Goal: Task Accomplishment & Management: Manage account settings

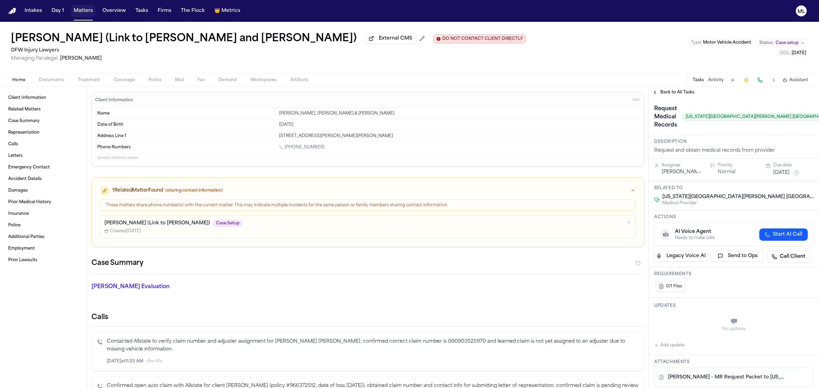
click at [79, 13] on button "Matters" at bounding box center [83, 11] width 25 height 12
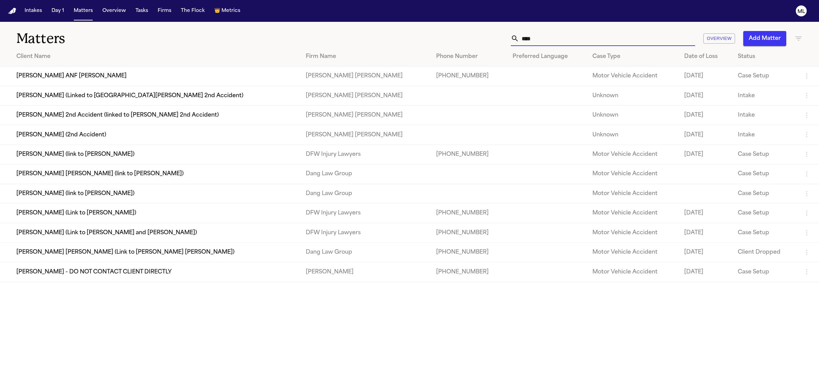
drag, startPoint x: 545, startPoint y: 39, endPoint x: 503, endPoint y: 36, distance: 41.7
click at [503, 36] on div "**** Overview Add Matter" at bounding box center [527, 38] width 550 height 15
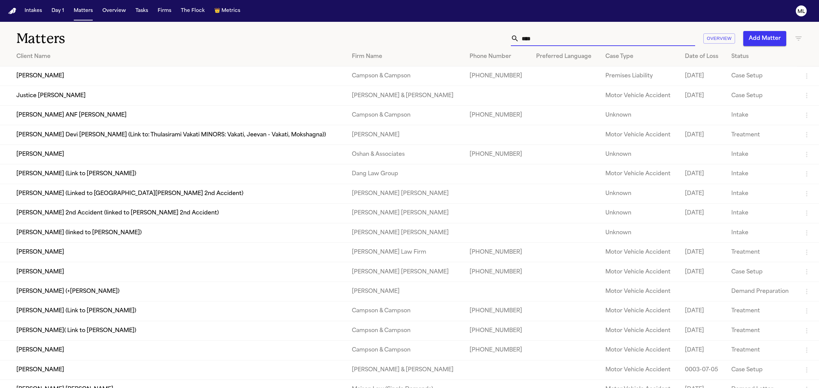
type input "****"
click at [56, 151] on td "[PERSON_NAME]" at bounding box center [173, 154] width 346 height 19
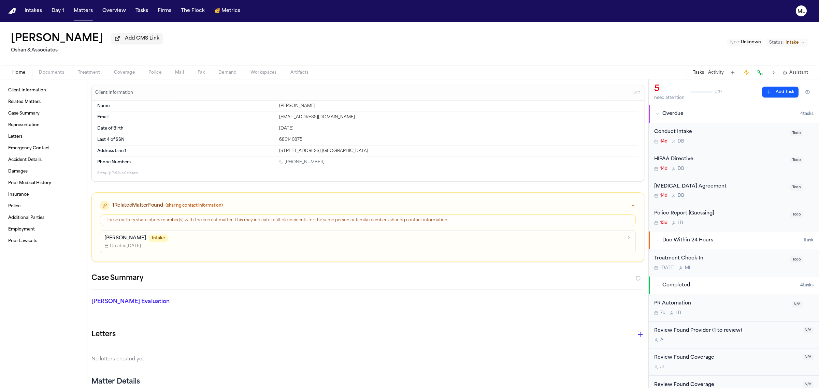
click at [47, 72] on span "Documents" at bounding box center [51, 72] width 25 height 5
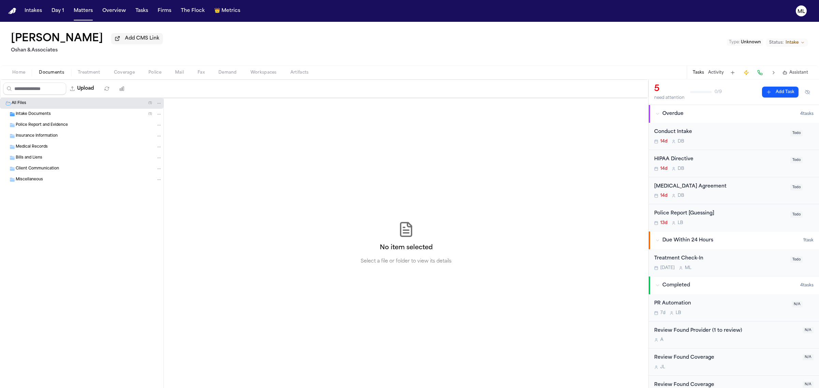
click at [39, 116] on span "Intake Documents" at bounding box center [33, 115] width 35 height 6
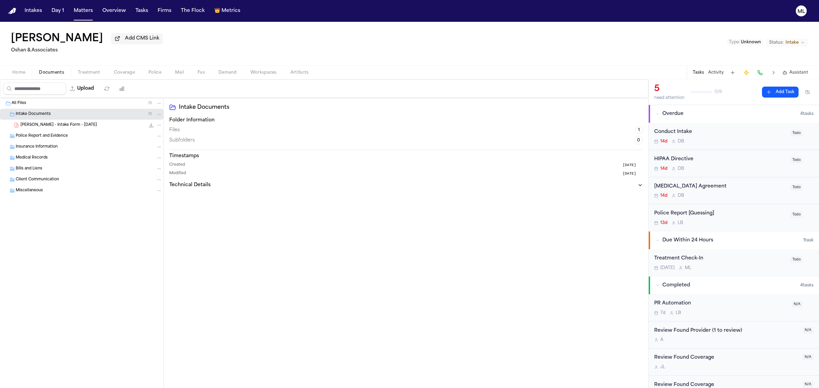
click at [66, 130] on div "L. Tuls - Intake Form - 9.5.25 25.4 KB • PDF" at bounding box center [81, 125] width 163 height 11
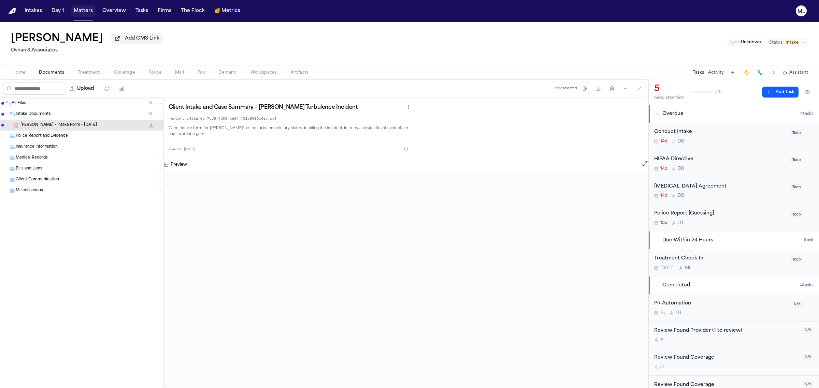
click at [77, 10] on button "Matters" at bounding box center [83, 11] width 25 height 12
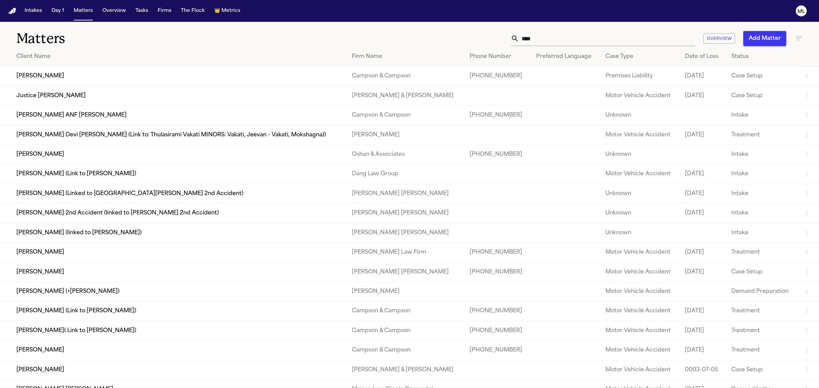
drag, startPoint x: 550, startPoint y: 36, endPoint x: 486, endPoint y: 35, distance: 63.1
click at [486, 35] on div "**** Overview Add Matter" at bounding box center [527, 38] width 550 height 15
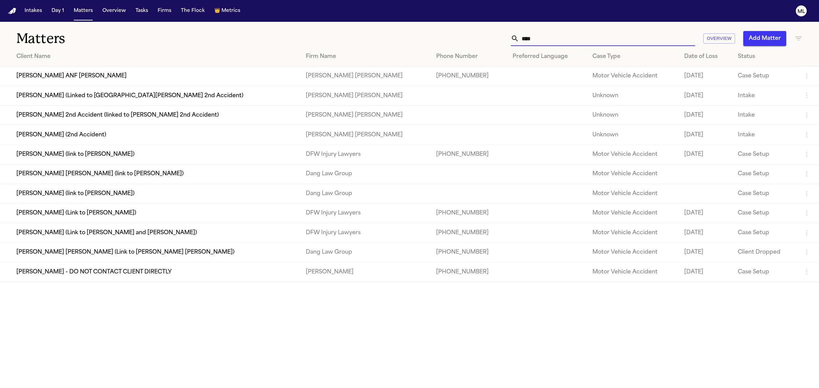
type input "****"
click at [81, 231] on td "[PERSON_NAME] (Link to [PERSON_NAME] and [PERSON_NAME])" at bounding box center [150, 232] width 300 height 19
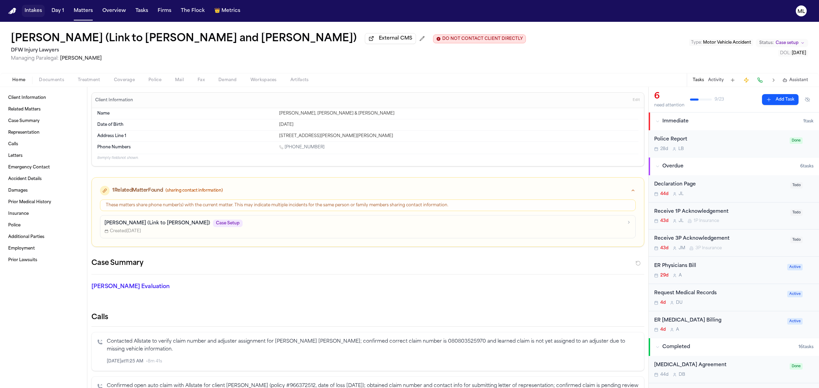
click at [25, 10] on button "Intakes" at bounding box center [33, 11] width 23 height 12
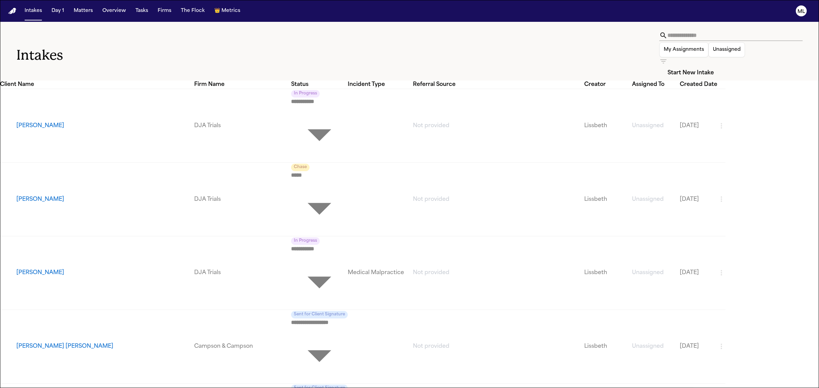
click at [667, 57] on icon "button" at bounding box center [663, 61] width 8 height 8
click at [797, 388] on div at bounding box center [409, 388] width 819 height 0
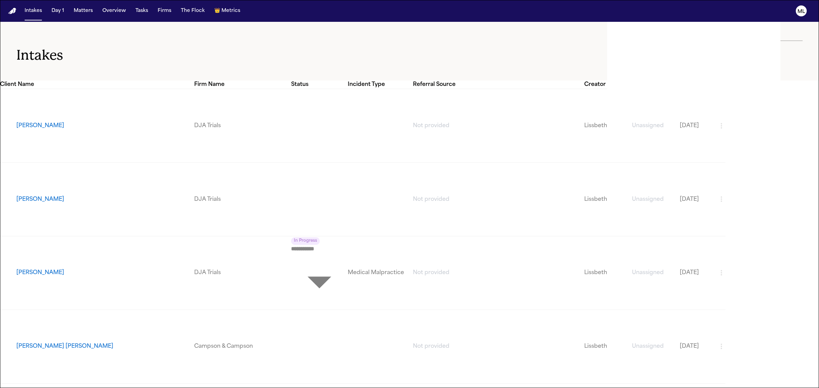
click at [773, 388] on div at bounding box center [409, 388] width 819 height 0
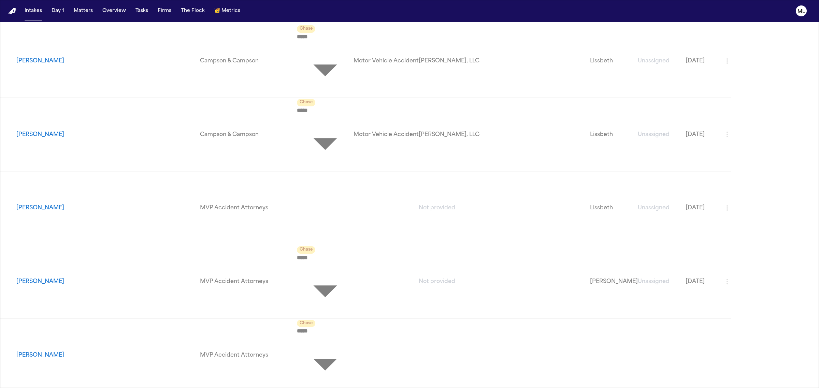
scroll to position [896, 0]
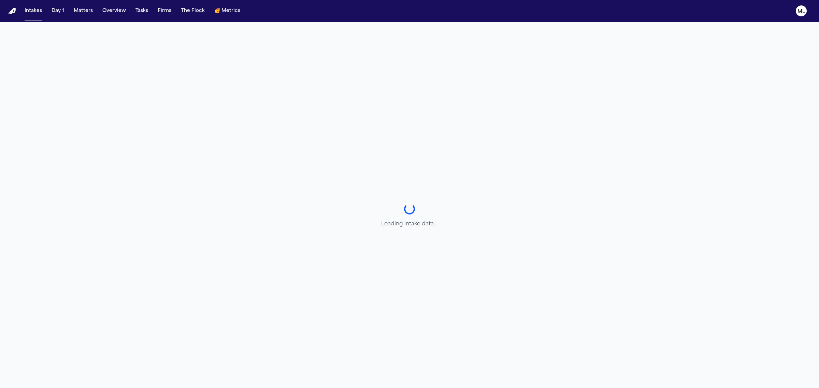
select select "**********"
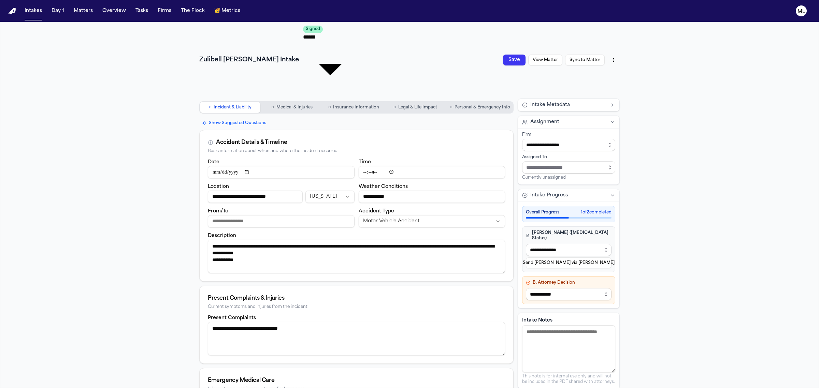
click at [615, 31] on html "**********" at bounding box center [409, 194] width 819 height 388
click at [553, 56] on div "Download PDF (9/13/2025, 9:45:39 PM)" at bounding box center [560, 56] width 90 height 11
click at [34, 18] on nav "Intakes Day 1 Matters Overview Tasks Firms The Flock 👑 Metrics ML" at bounding box center [409, 11] width 819 height 22
click at [34, 9] on button "Intakes" at bounding box center [33, 11] width 23 height 12
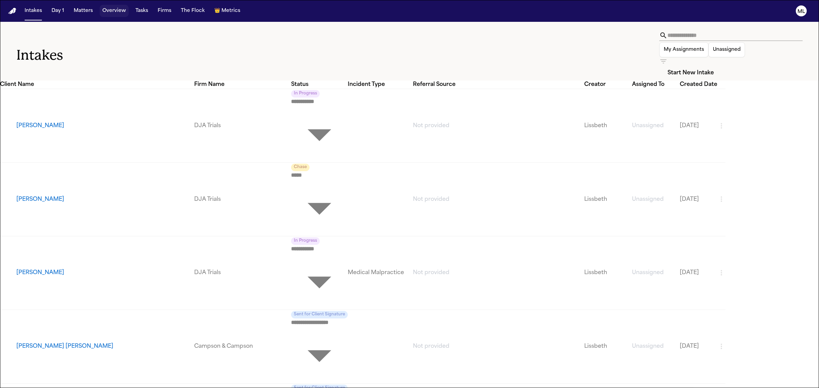
click at [116, 13] on button "Overview" at bounding box center [114, 11] width 29 height 12
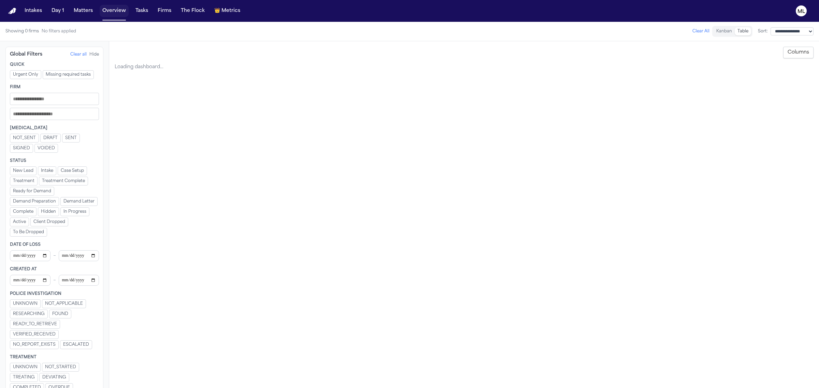
drag, startPoint x: 116, startPoint y: 13, endPoint x: 103, endPoint y: 11, distance: 13.4
click at [103, 11] on button "Overview" at bounding box center [114, 11] width 29 height 12
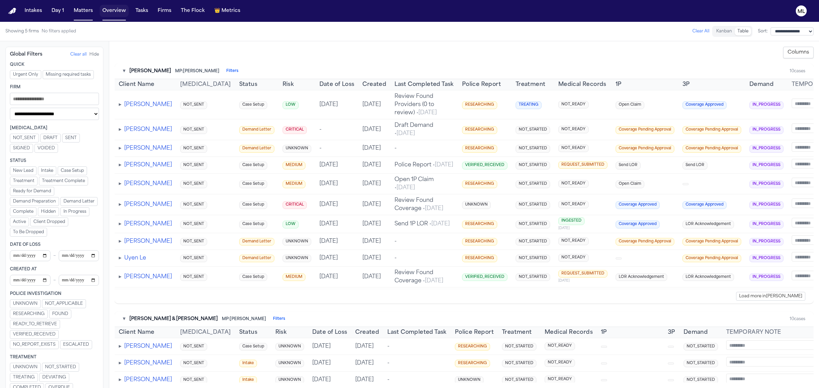
click at [106, 11] on button "Overview" at bounding box center [114, 11] width 29 height 12
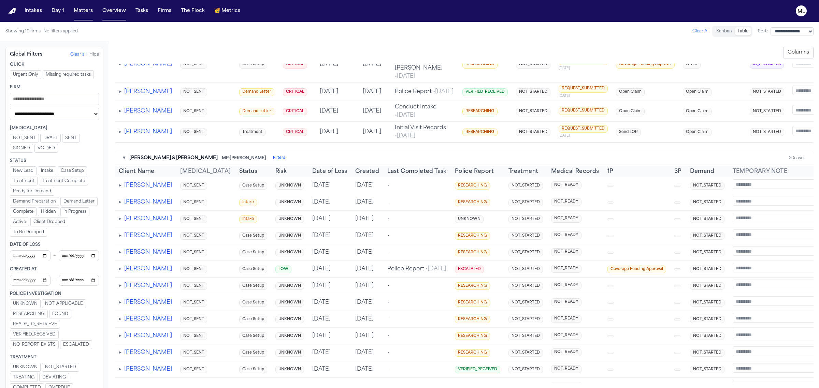
scroll to position [640, 0]
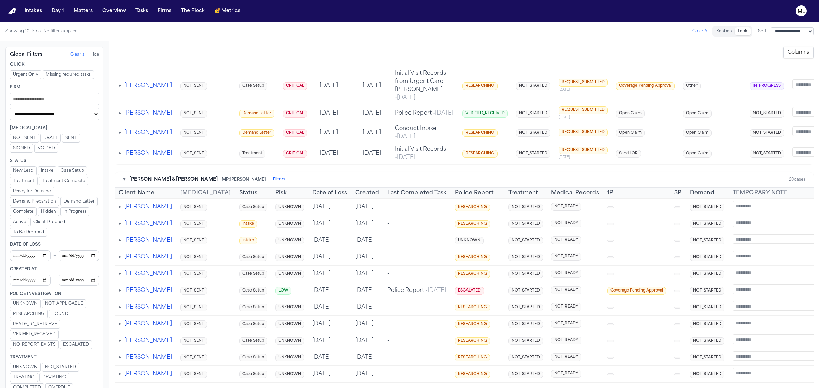
click at [89, 54] on button "Hide" at bounding box center [94, 54] width 10 height 5
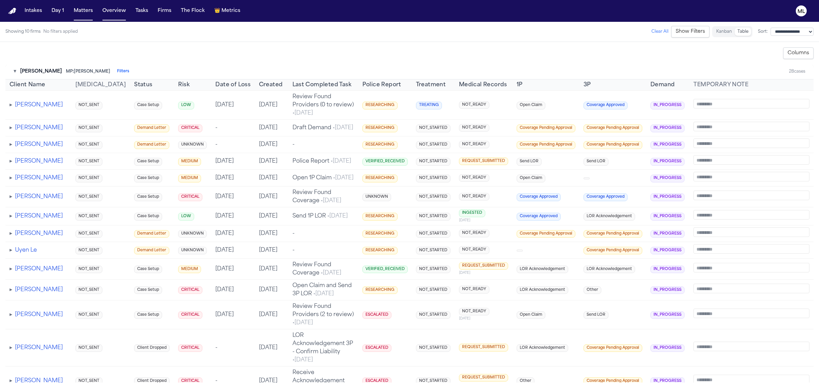
scroll to position [0, 0]
click at [39, 12] on button "Intakes" at bounding box center [33, 11] width 23 height 12
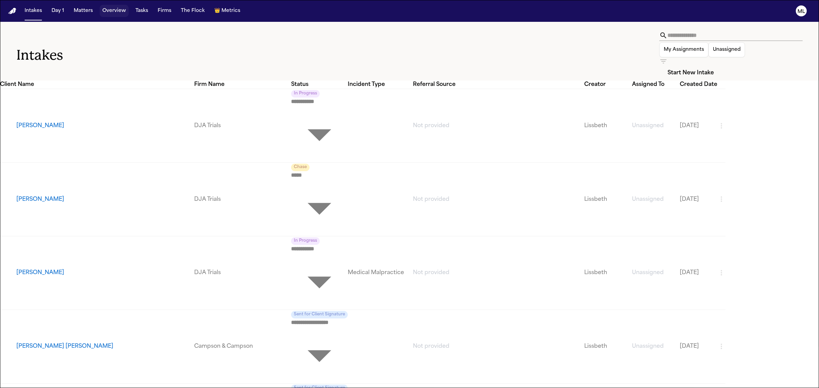
click at [111, 7] on button "Overview" at bounding box center [114, 11] width 29 height 12
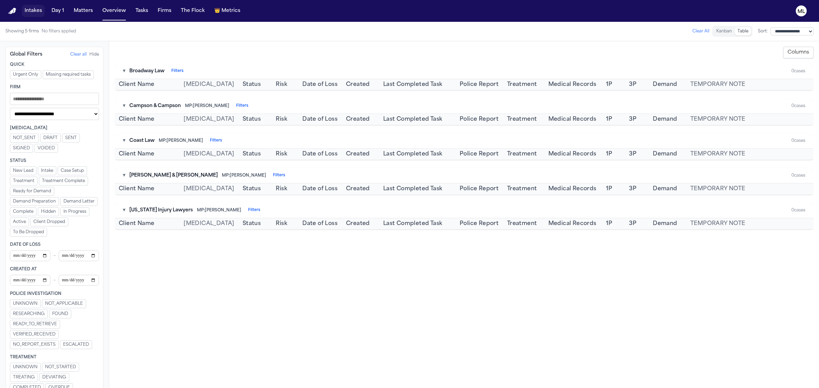
click at [30, 12] on button "Intakes" at bounding box center [33, 11] width 23 height 12
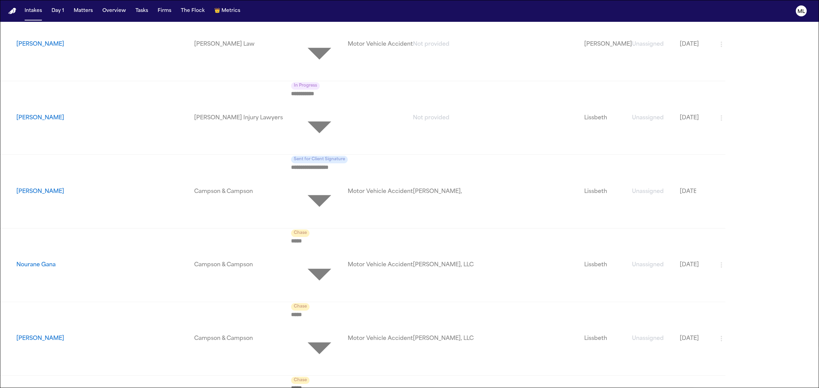
scroll to position [426, 0]
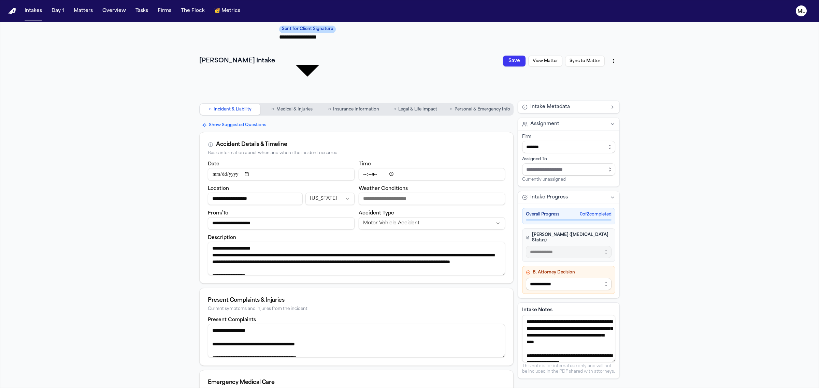
scroll to position [14, 0]
click at [530, 315] on textarea "**********" at bounding box center [568, 338] width 93 height 47
type textarea "**********"
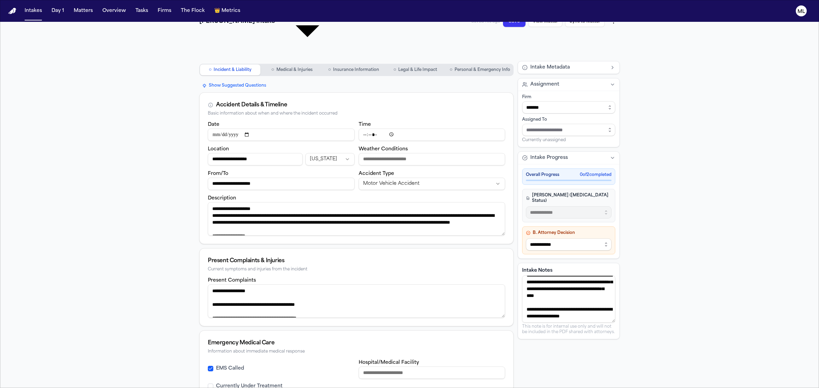
scroll to position [103, 0]
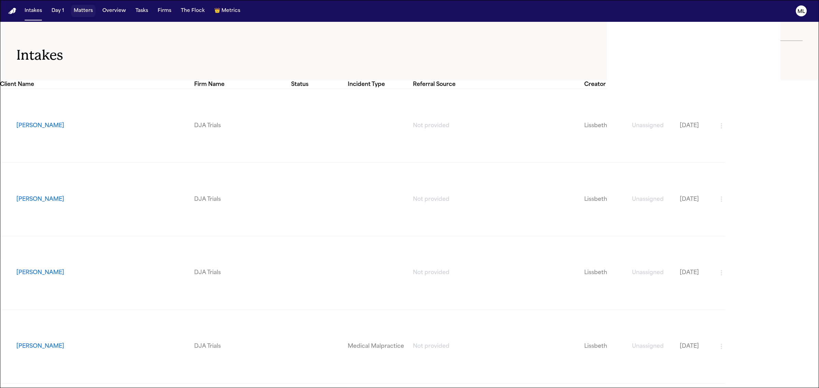
click at [78, 14] on button "Matters" at bounding box center [83, 11] width 25 height 12
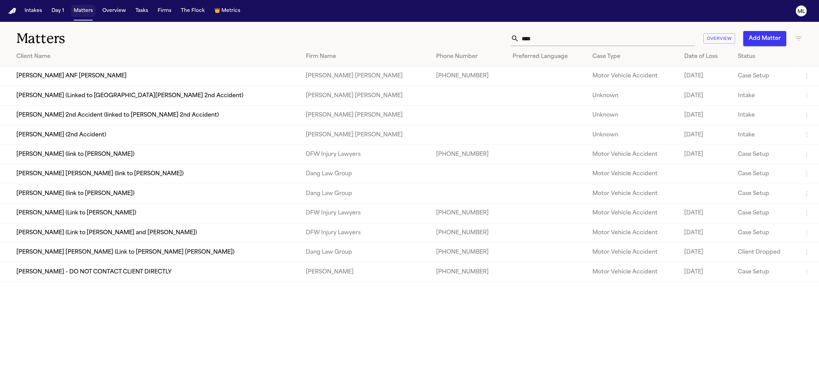
click at [78, 11] on button "Matters" at bounding box center [83, 11] width 25 height 12
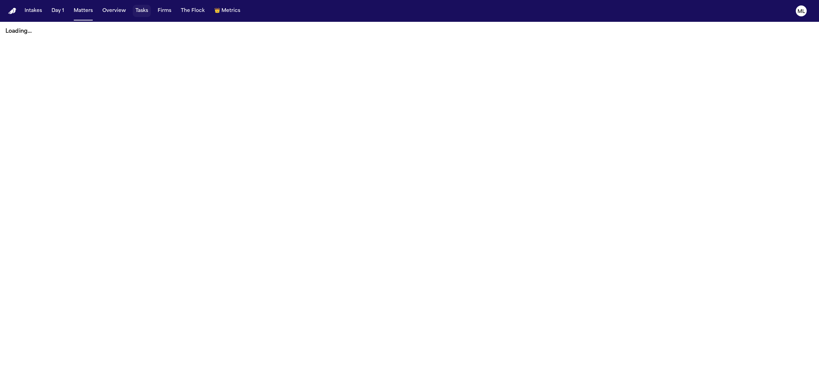
click at [144, 11] on button "Tasks" at bounding box center [142, 11] width 18 height 12
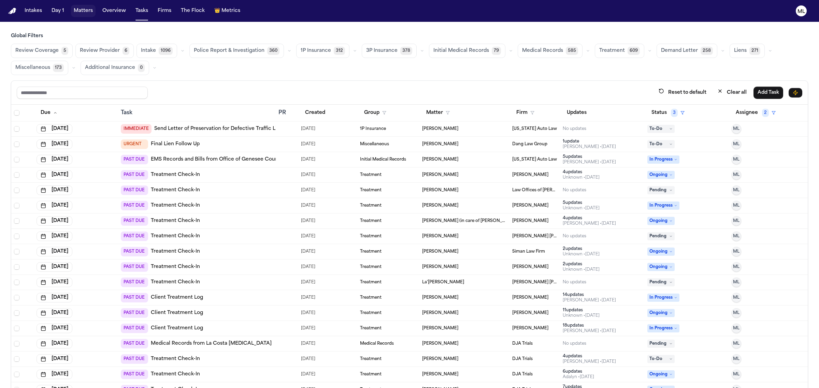
click at [87, 11] on button "Matters" at bounding box center [83, 11] width 25 height 12
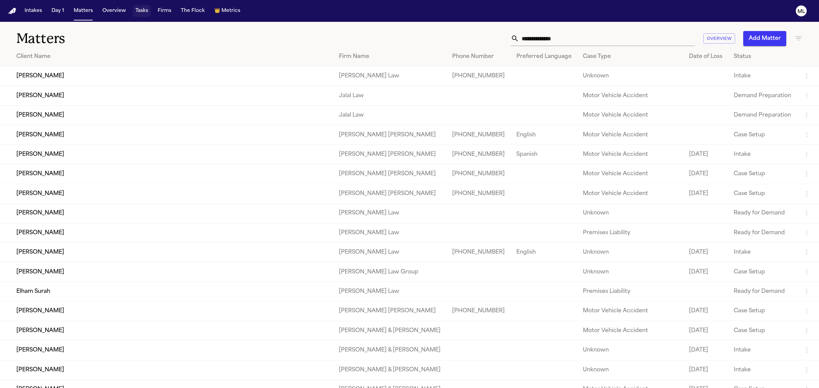
click at [143, 13] on button "Tasks" at bounding box center [142, 11] width 18 height 12
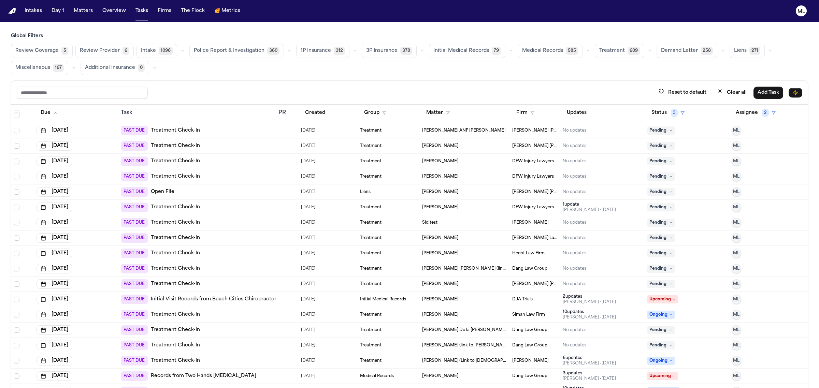
scroll to position [1023, 0]
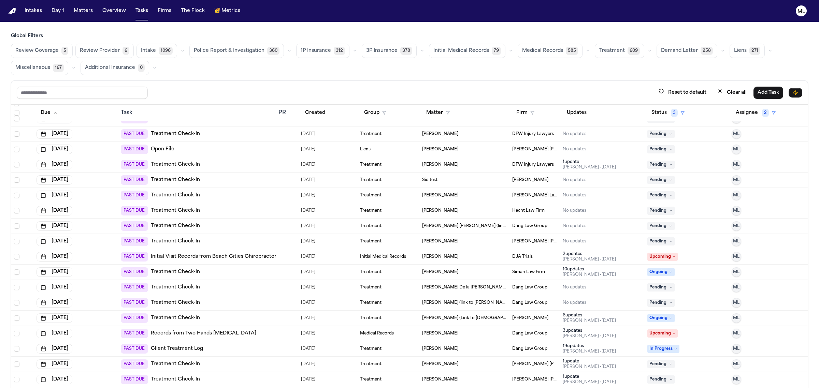
click at [241, 348] on div "PAST DUE Client Treatment Log" at bounding box center [197, 349] width 152 height 10
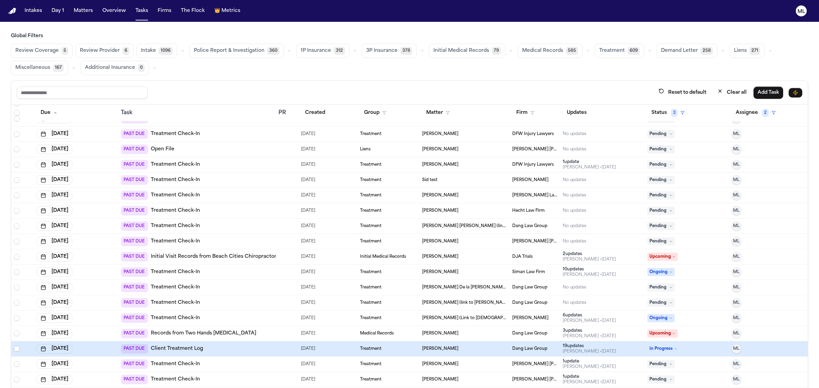
click at [185, 348] on link "Client Treatment Log" at bounding box center [177, 349] width 52 height 7
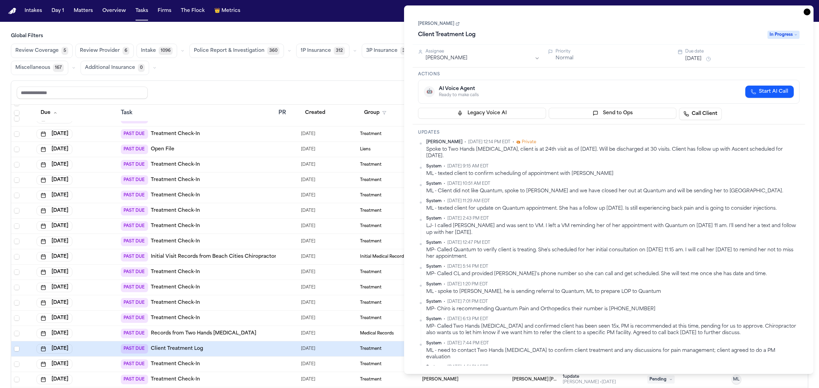
click at [808, 13] on icon "button" at bounding box center [806, 12] width 7 height 7
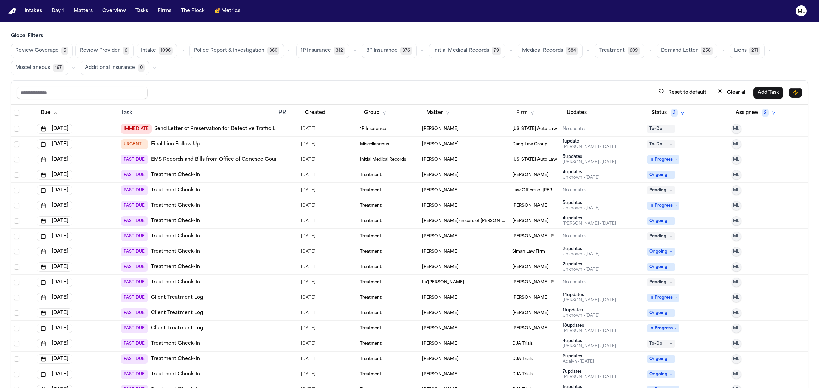
drag, startPoint x: 372, startPoint y: 46, endPoint x: 377, endPoint y: 49, distance: 6.4
click at [372, 45] on button "3P Insurance 376" at bounding box center [389, 51] width 55 height 14
click at [379, 52] on span "3P Insurance" at bounding box center [381, 50] width 31 height 7
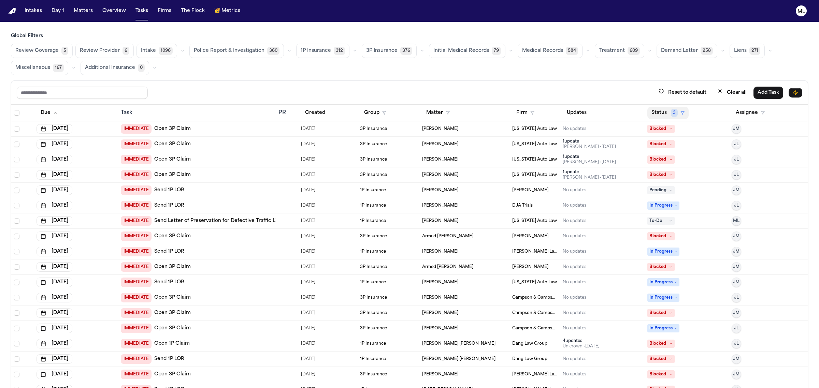
click at [681, 113] on polygon "button" at bounding box center [682, 113] width 3 height 3
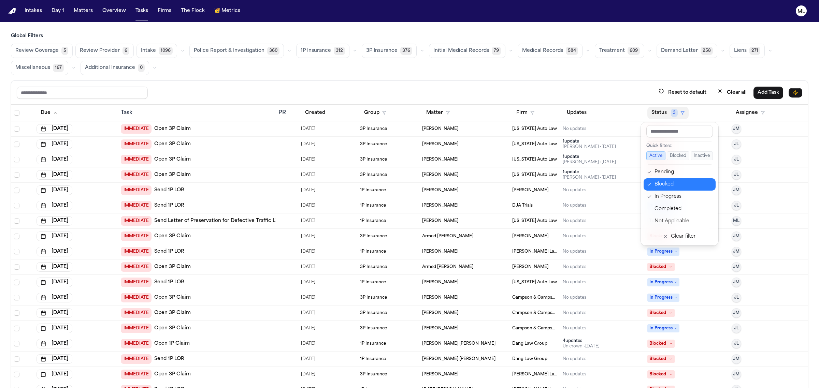
click at [682, 184] on div "Blocked" at bounding box center [682, 184] width 57 height 8
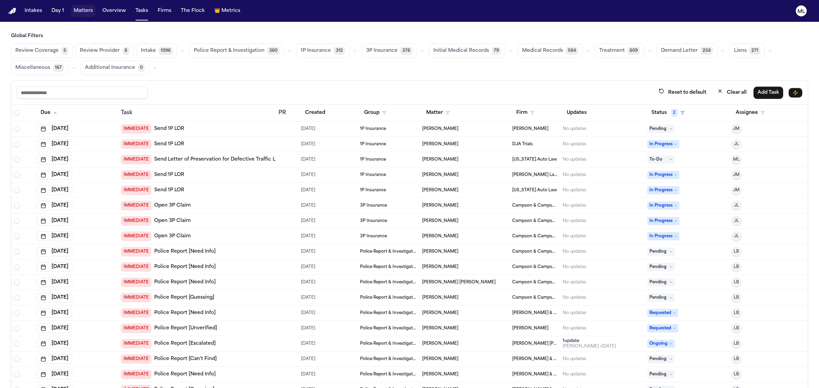
click at [77, 11] on button "Matters" at bounding box center [83, 11] width 25 height 12
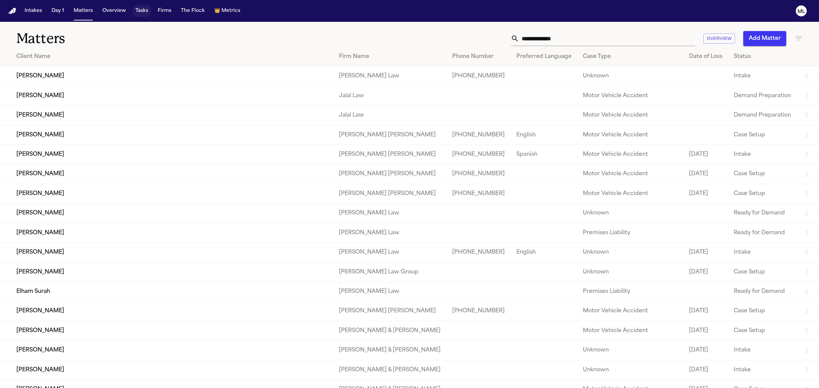
click at [142, 9] on button "Tasks" at bounding box center [142, 11] width 18 height 12
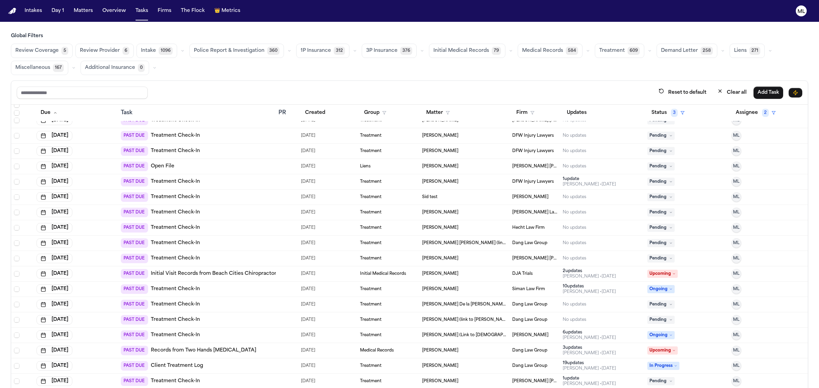
scroll to position [1023, 0]
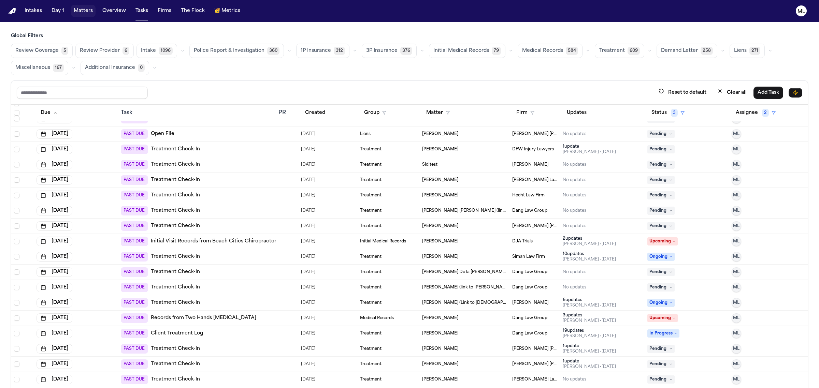
click at [83, 9] on button "Matters" at bounding box center [83, 11] width 25 height 12
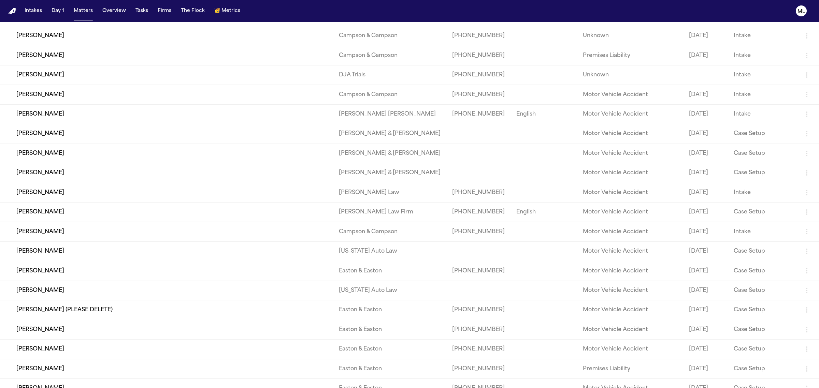
scroll to position [2687, 0]
click at [58, 287] on td "Sandra Brown" at bounding box center [166, 289] width 333 height 19
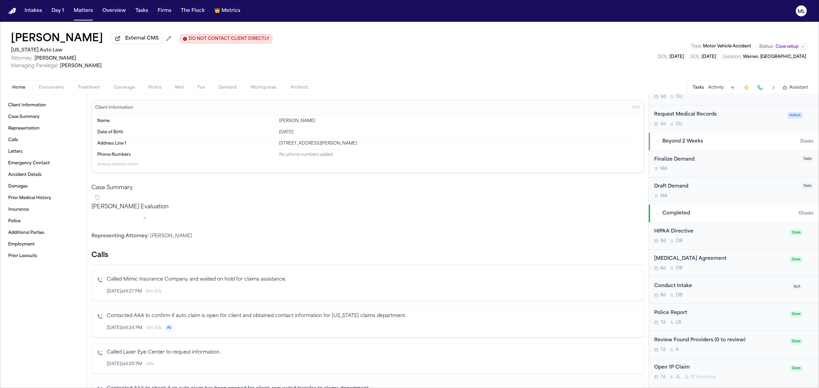
scroll to position [299, 0]
click at [662, 211] on span "Completed" at bounding box center [676, 210] width 28 height 7
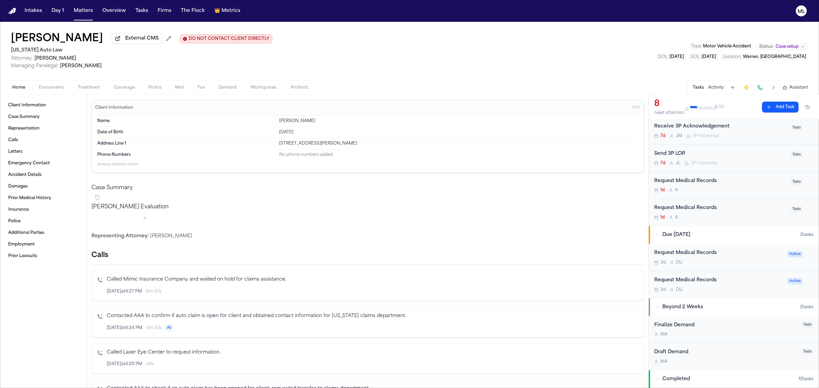
click at [731, 236] on div "Due Within 5 Days" at bounding box center [727, 235] width 145 height 7
click at [731, 236] on div "Request Medical Records" at bounding box center [720, 235] width 132 height 8
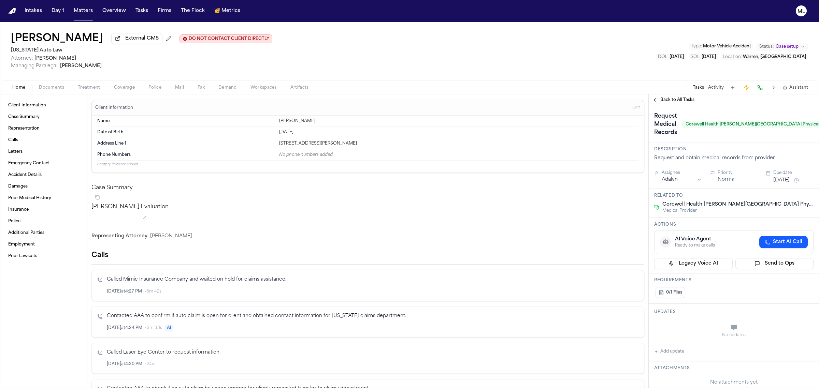
click at [685, 103] on div "Back to All Tasks" at bounding box center [734, 99] width 170 height 11
click at [679, 98] on span "Back to All Tasks" at bounding box center [677, 99] width 34 height 5
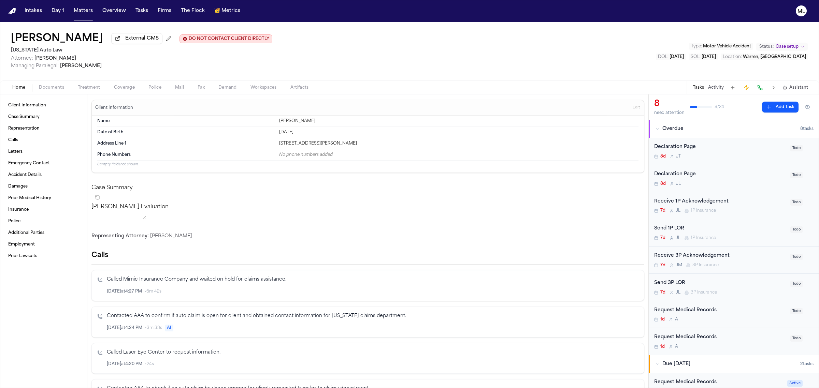
click at [49, 87] on span "Documents" at bounding box center [51, 87] width 25 height 5
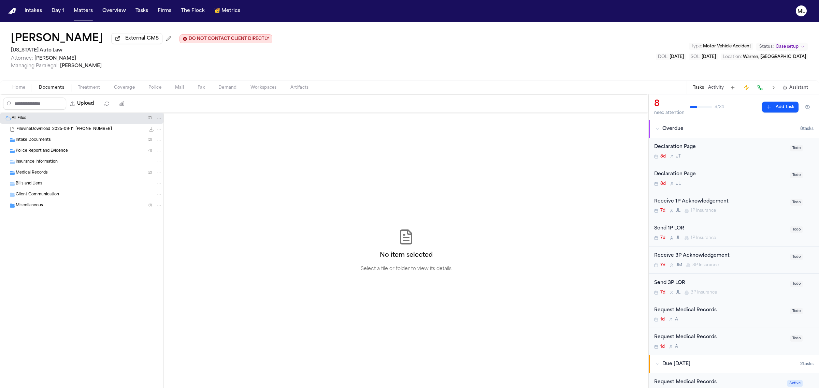
click at [31, 164] on span "Insurance Information" at bounding box center [37, 162] width 42 height 6
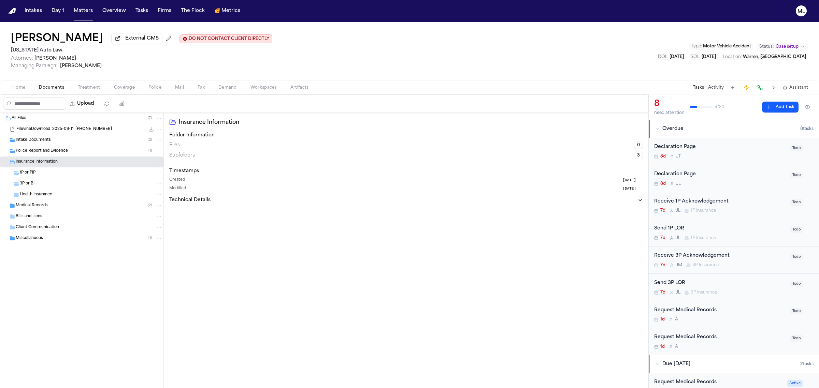
click at [766, 263] on div "7d J M 3P Insurance" at bounding box center [720, 265] width 132 height 5
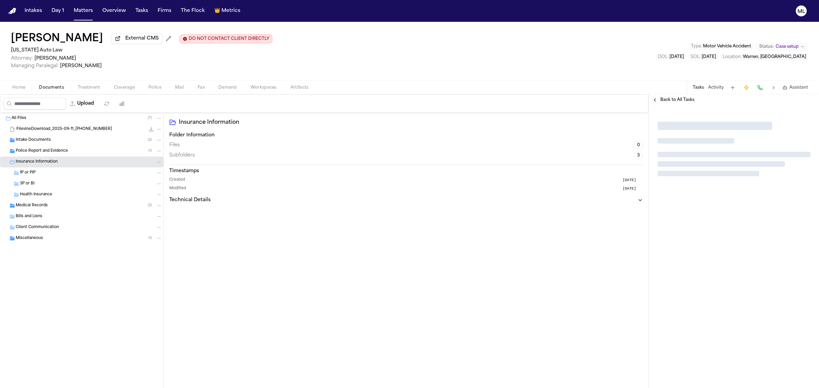
click at [681, 97] on span "Back to All Tasks" at bounding box center [677, 99] width 34 height 5
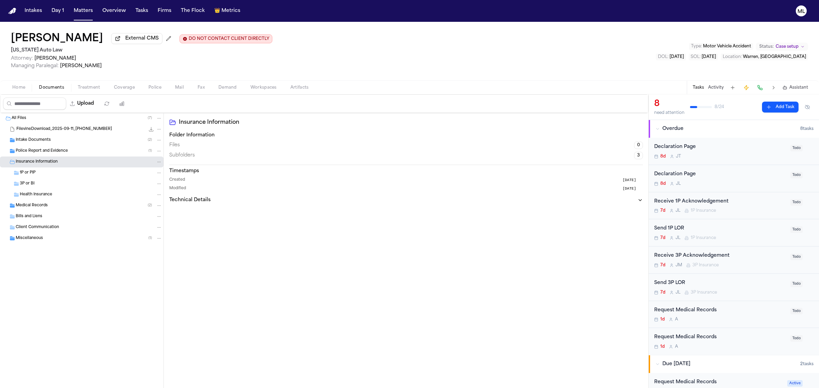
click at [751, 256] on div "Receive 3P Acknowledgement" at bounding box center [720, 256] width 132 height 8
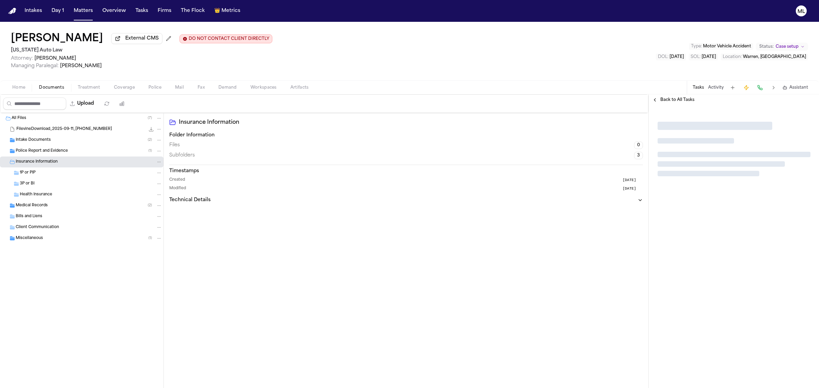
click at [667, 100] on span "Back to All Tasks" at bounding box center [677, 99] width 34 height 5
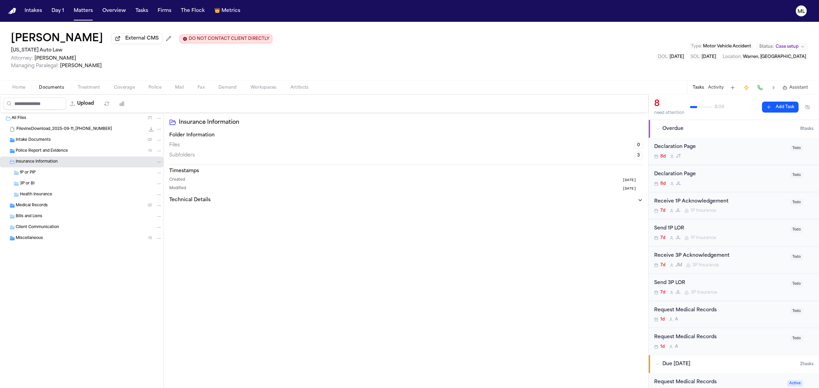
click at [769, 153] on div "Declaration Page 8d J T" at bounding box center [720, 151] width 132 height 16
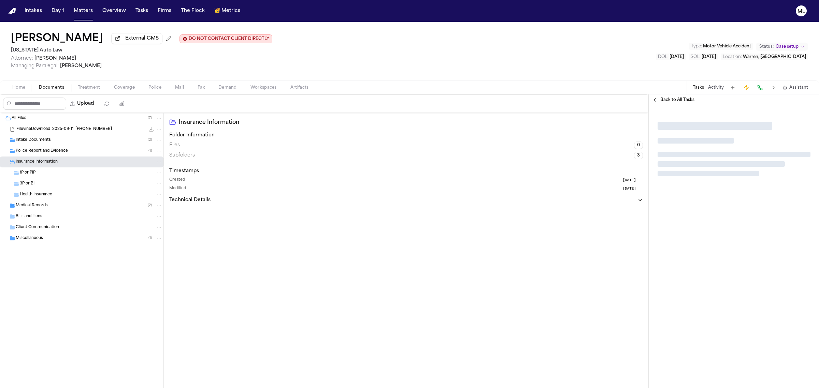
click at [662, 100] on span "Back to All Tasks" at bounding box center [677, 99] width 34 height 5
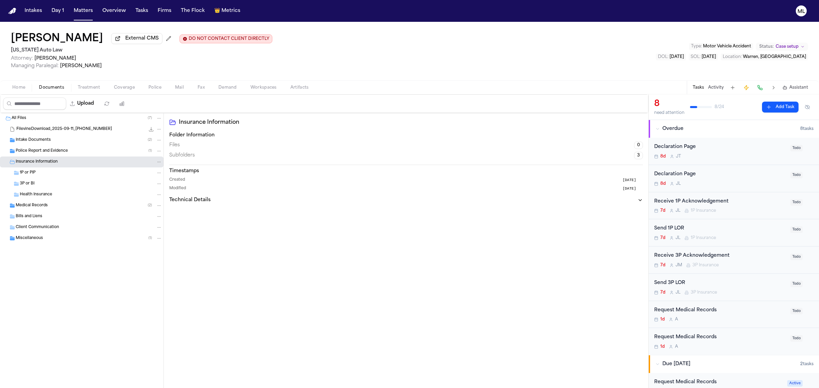
click at [717, 210] on div "7d J L 1P Insurance" at bounding box center [720, 210] width 132 height 5
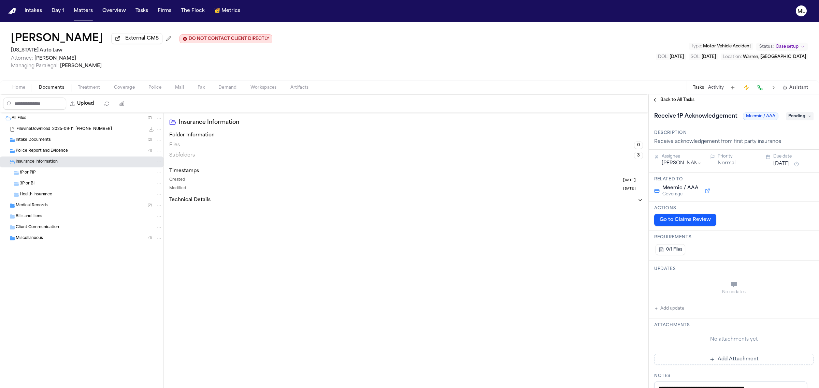
click at [785, 168] on button "Sep 12, 2025" at bounding box center [781, 164] width 16 height 7
click at [799, 254] on button "26" at bounding box center [797, 254] width 11 height 11
click at [677, 101] on span "Back to All Tasks" at bounding box center [677, 99] width 34 height 5
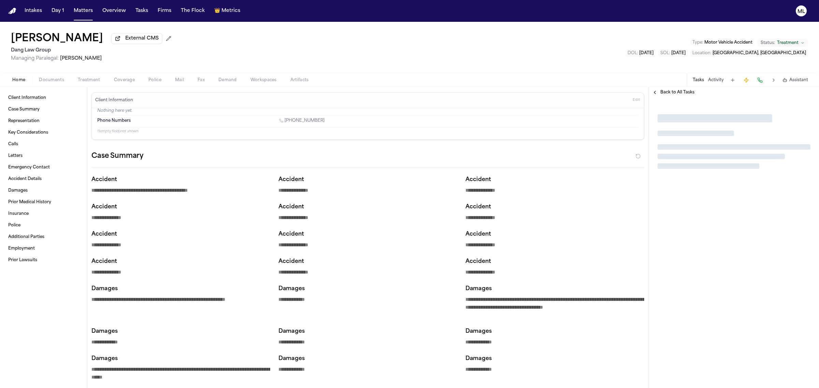
type textarea "*"
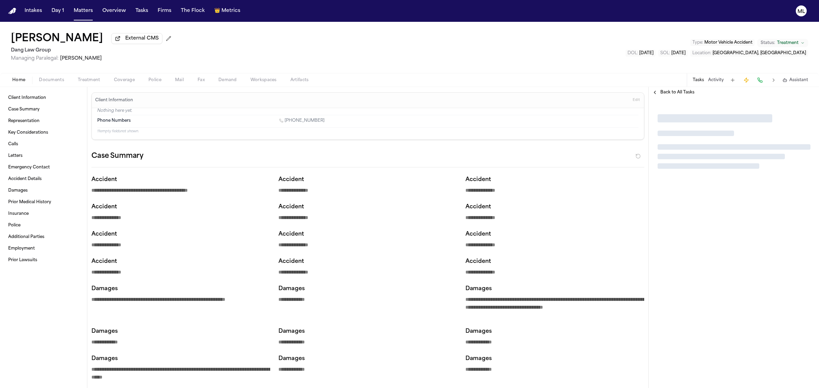
type textarea "*"
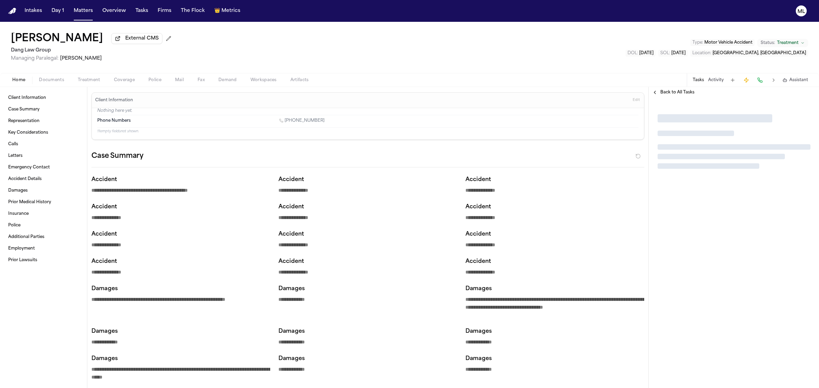
type textarea "*"
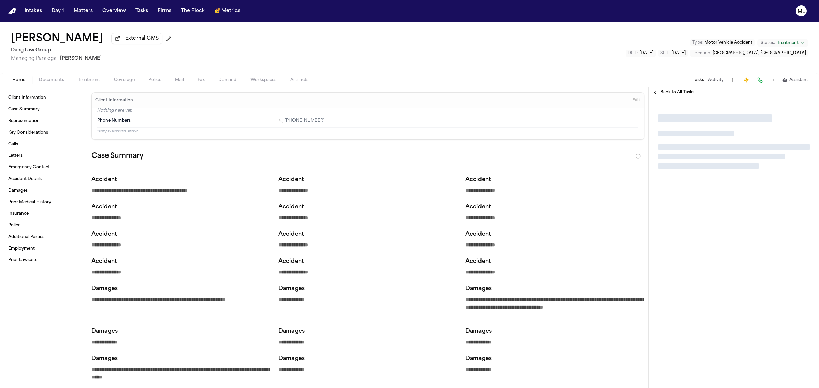
type textarea "*"
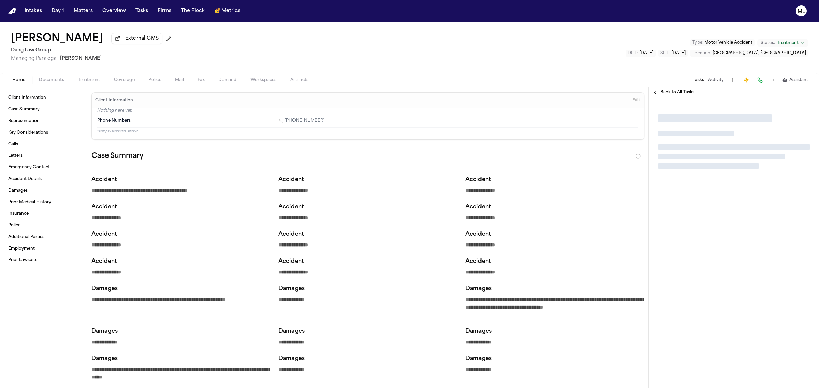
type textarea "*"
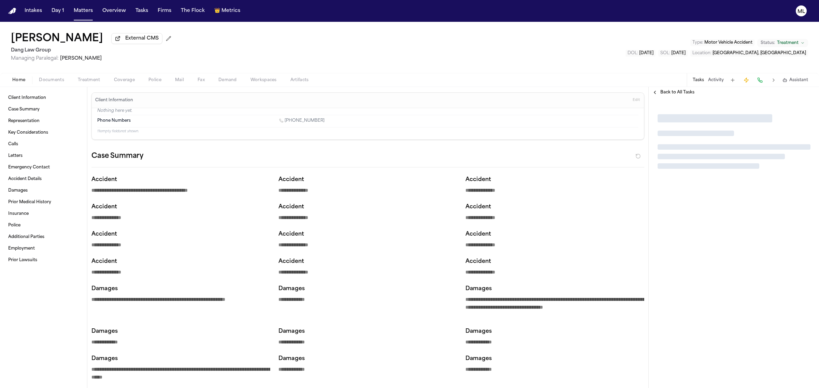
type textarea "*"
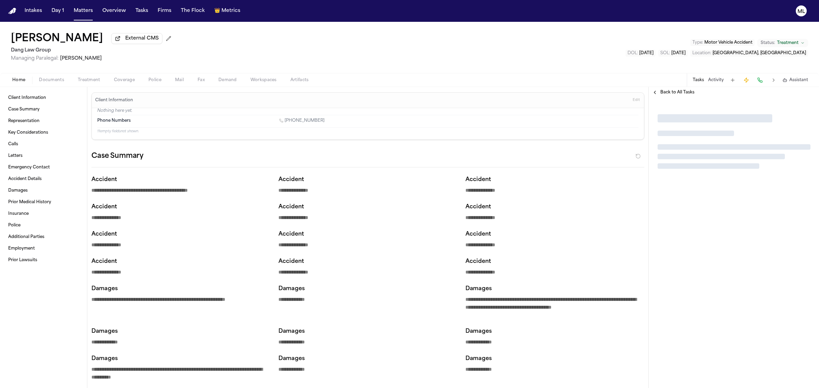
type textarea "*"
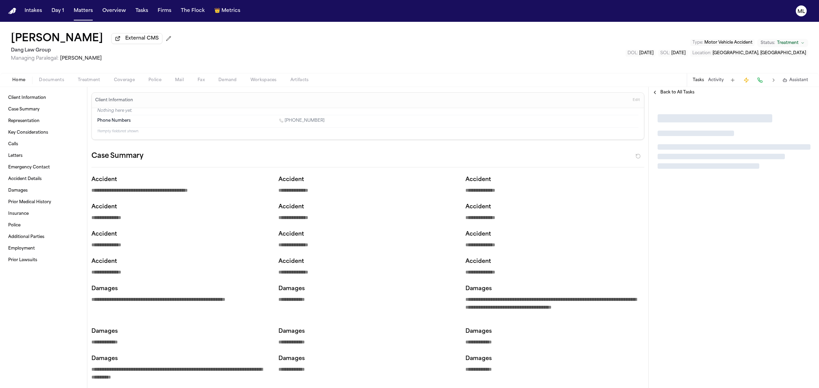
type textarea "*"
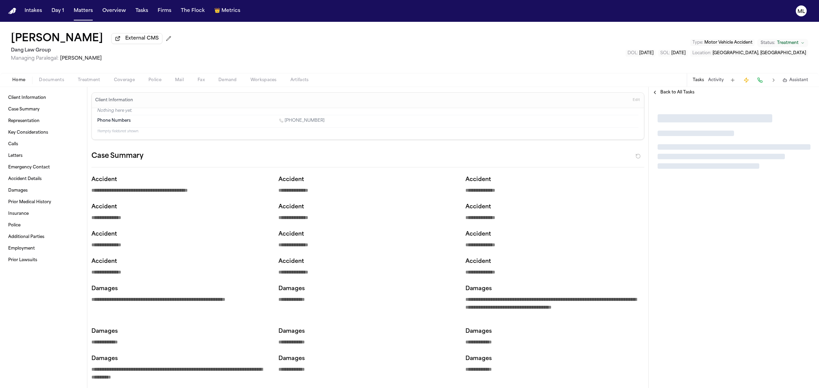
type textarea "*"
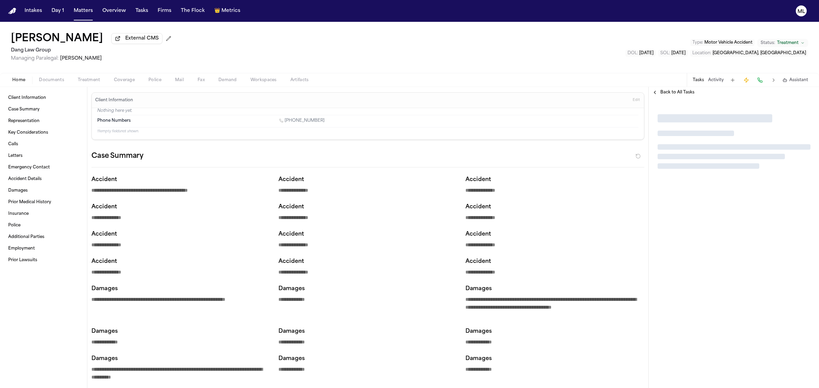
type textarea "*"
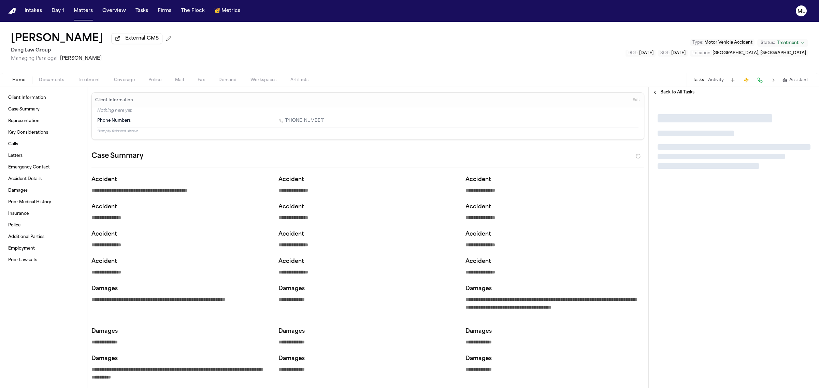
type textarea "*"
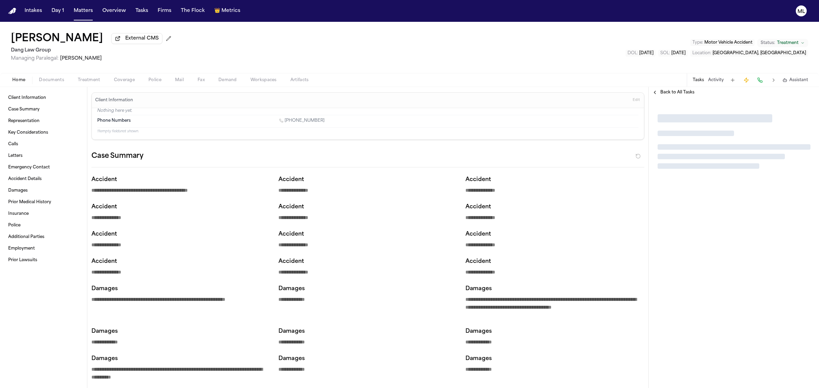
type textarea "*"
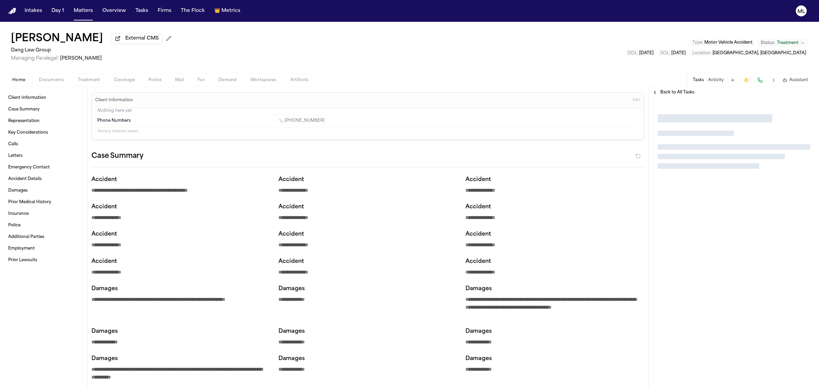
type textarea "*"
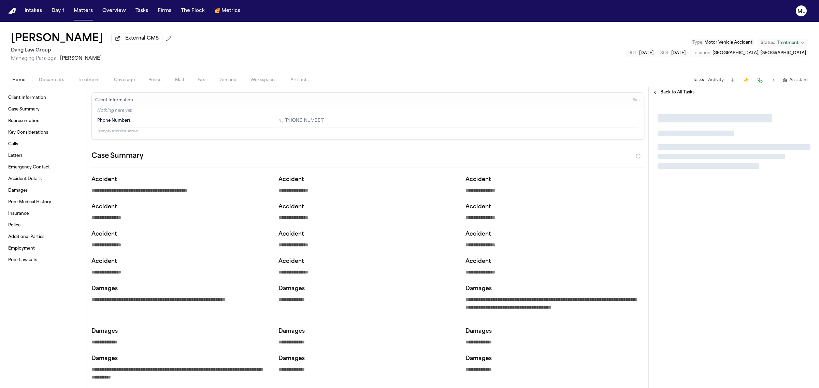
type textarea "*"
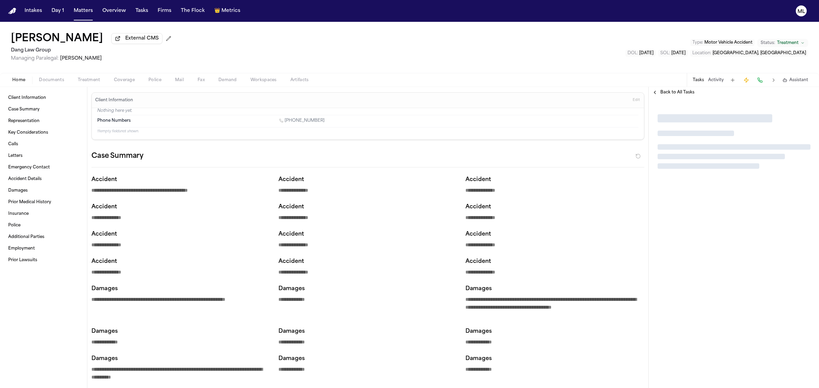
type textarea "*"
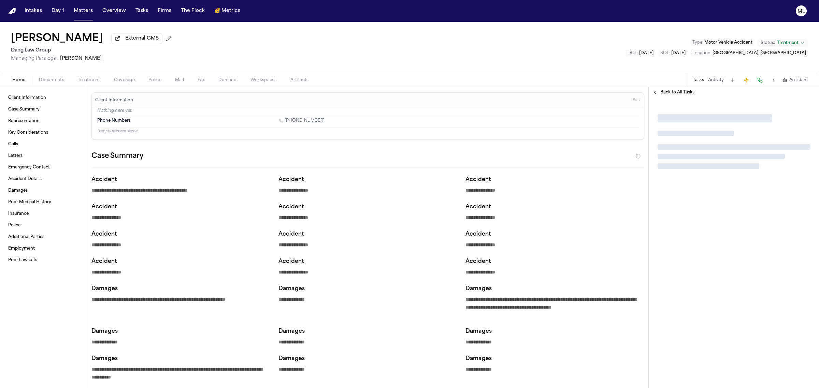
type textarea "*"
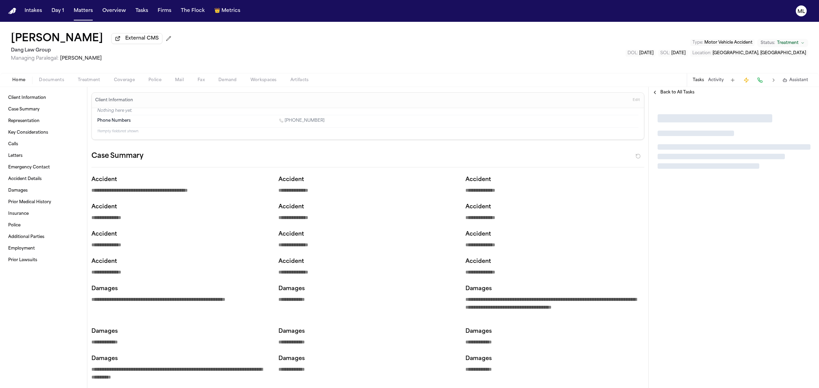
type textarea "*"
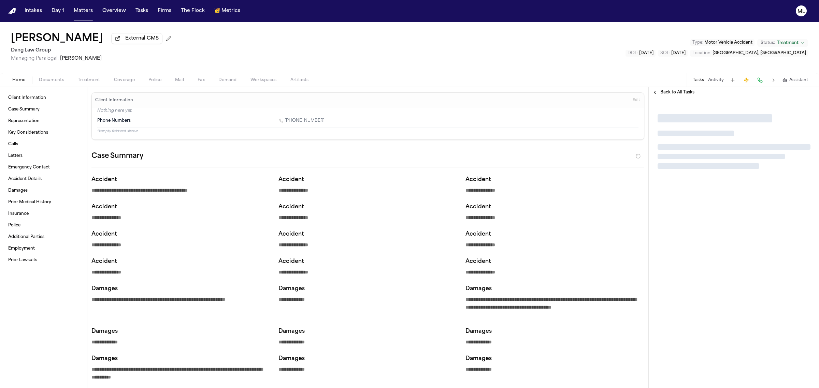
type textarea "*"
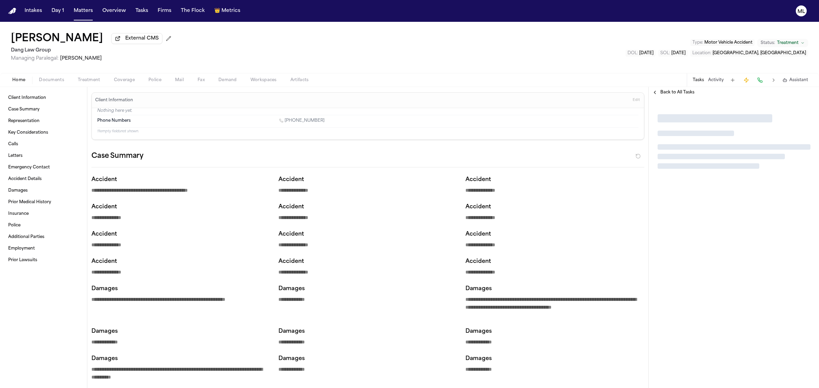
type textarea "*"
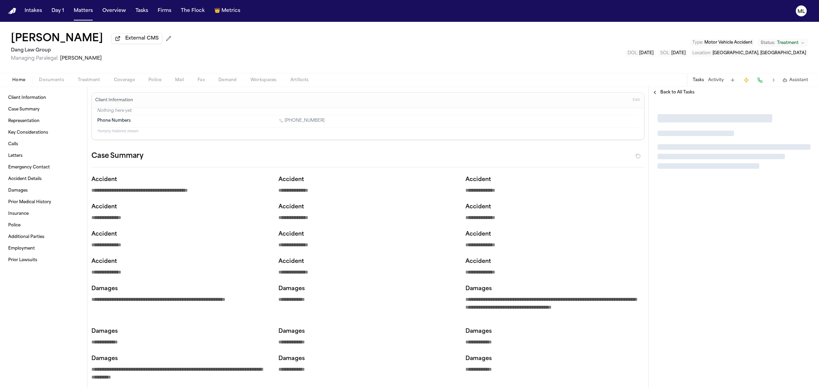
type textarea "*"
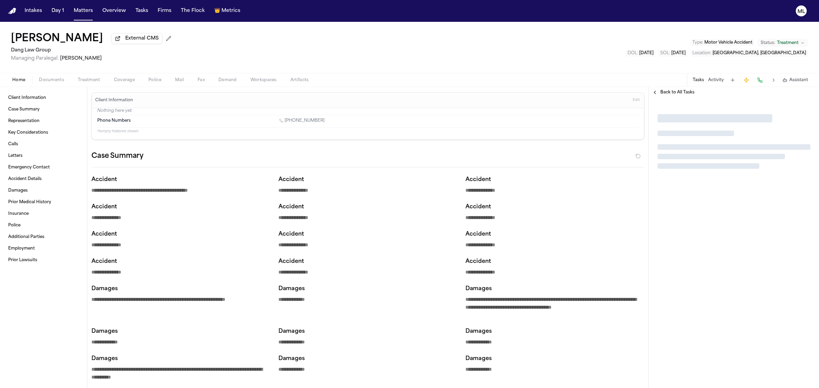
type textarea "*"
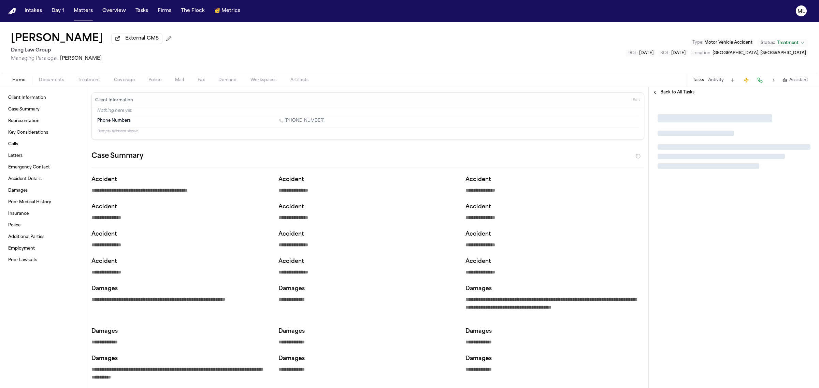
type textarea "*"
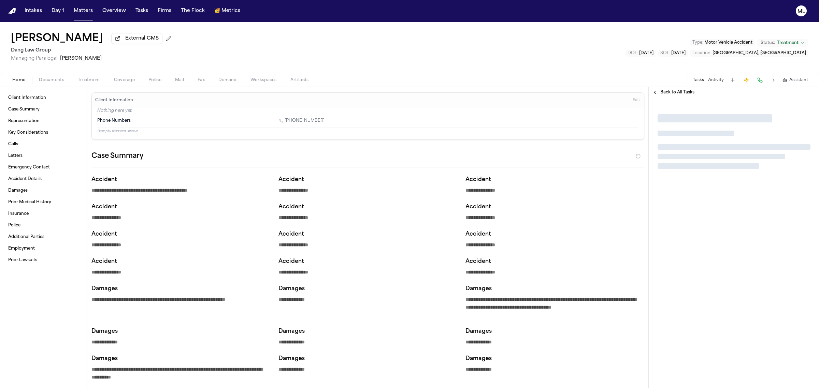
type textarea "*"
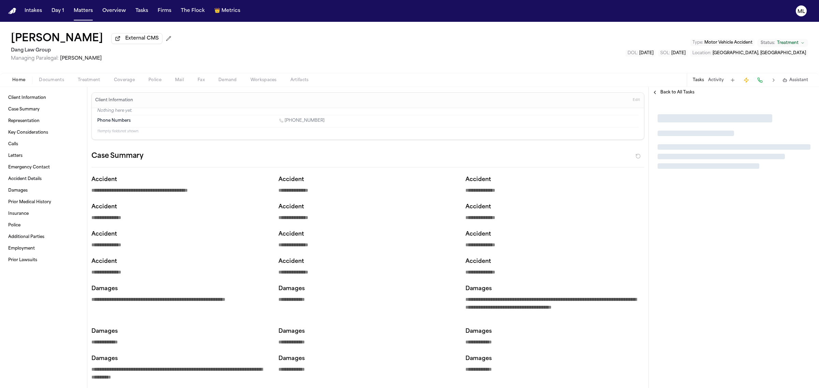
type textarea "*"
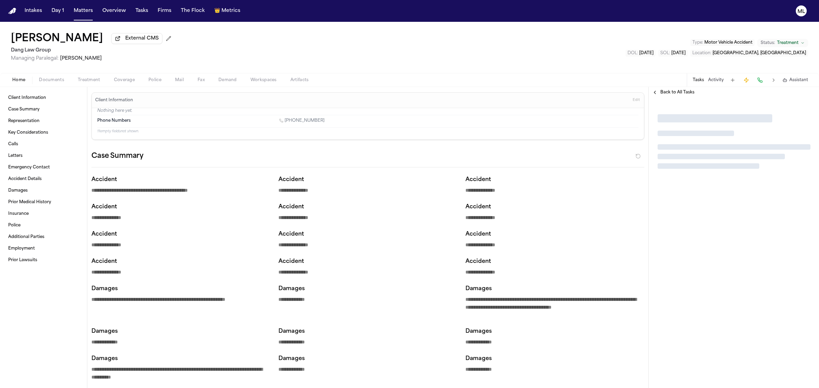
type textarea "*"
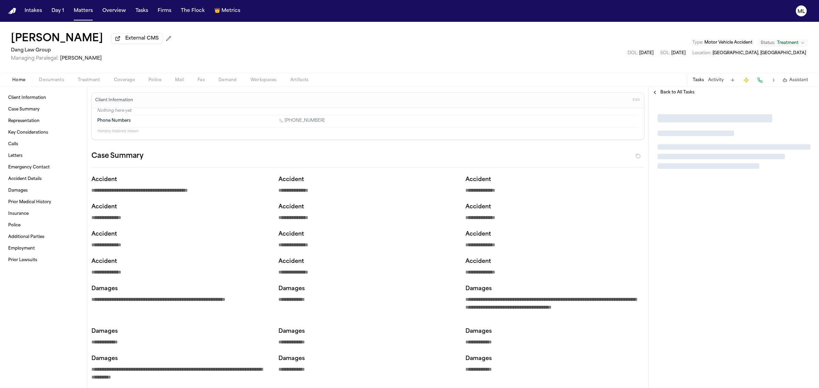
type textarea "*"
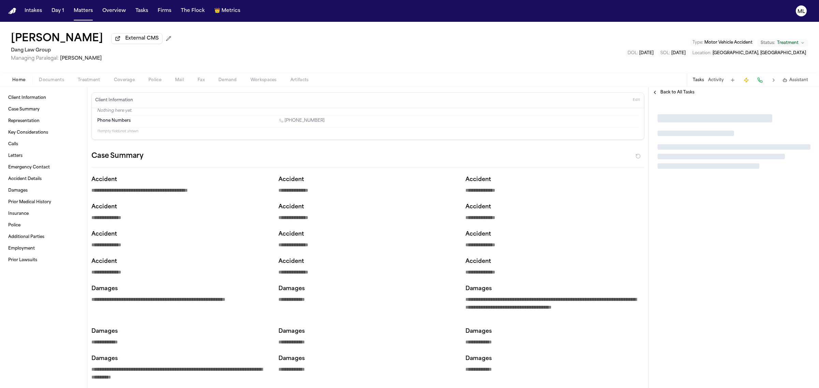
type textarea "*"
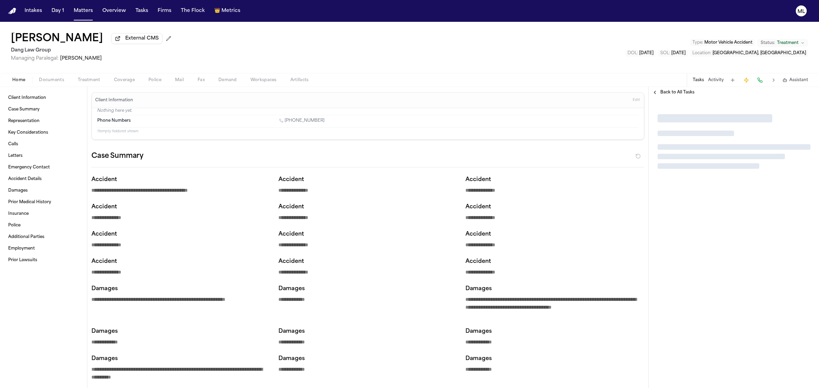
type textarea "*"
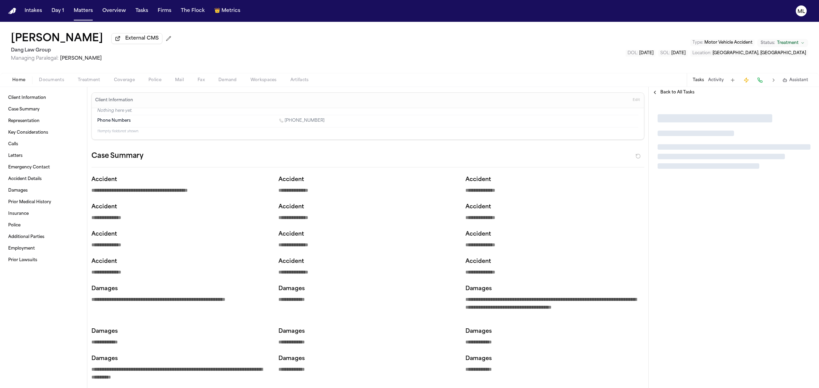
type textarea "*"
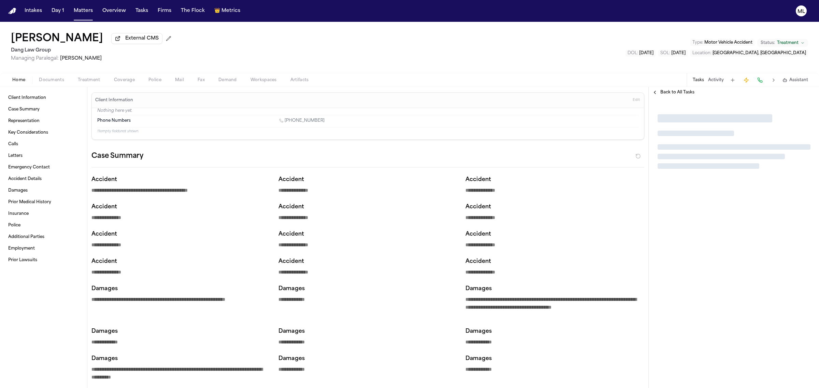
type textarea "*"
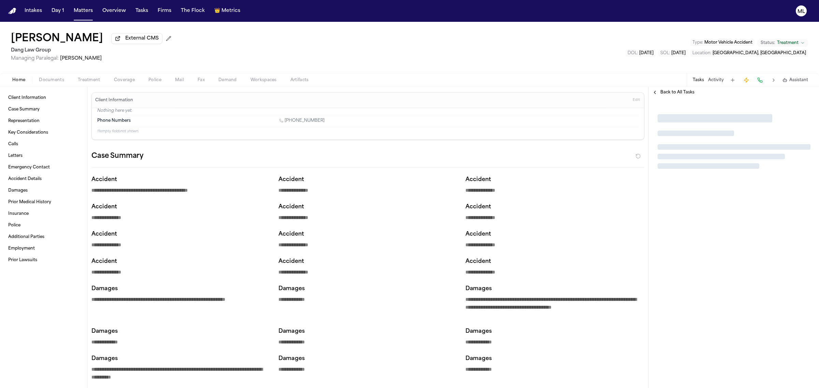
type textarea "*"
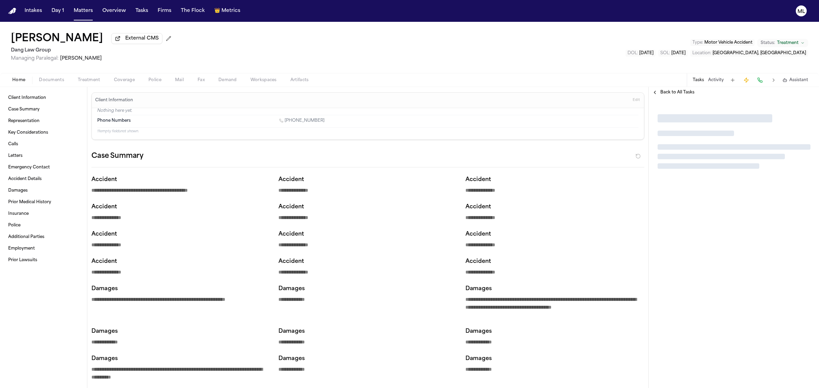
type textarea "*"
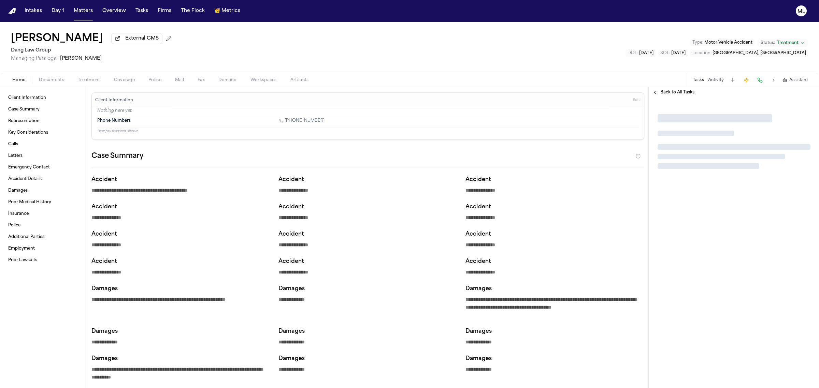
type textarea "*"
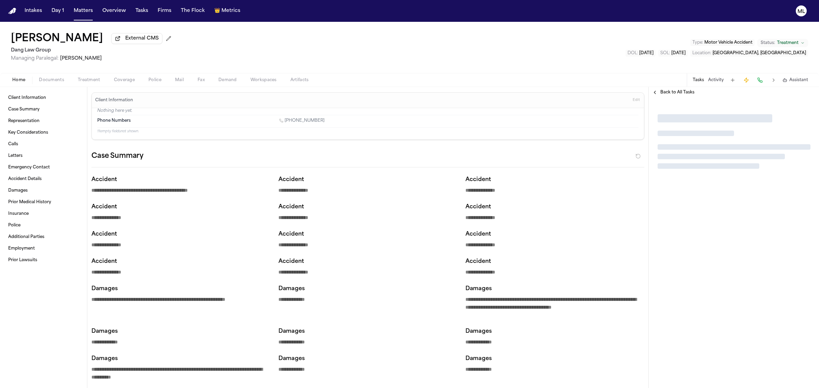
type textarea "*"
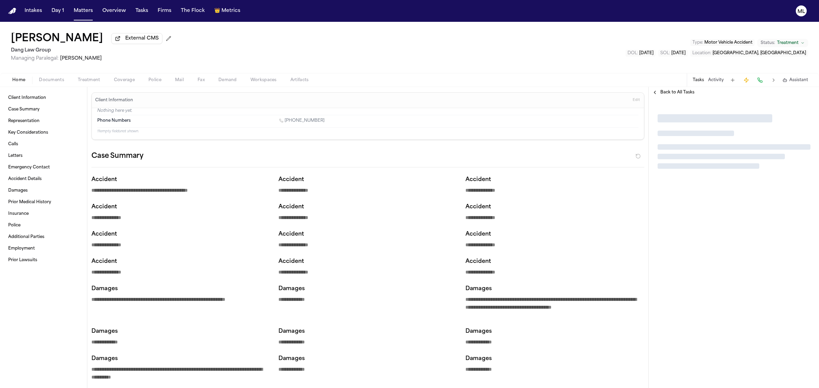
type textarea "*"
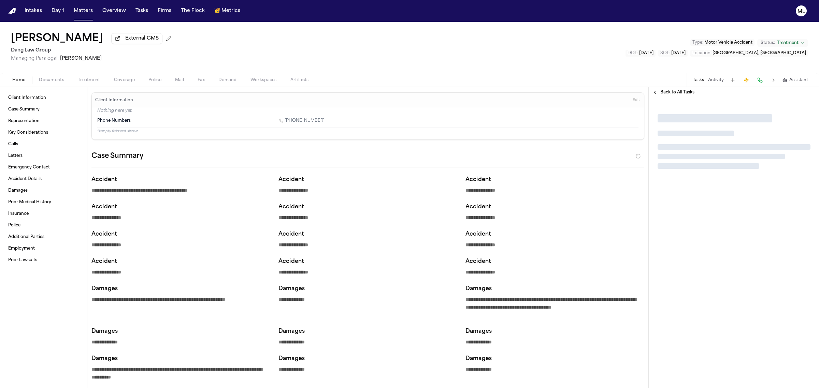
type textarea "*"
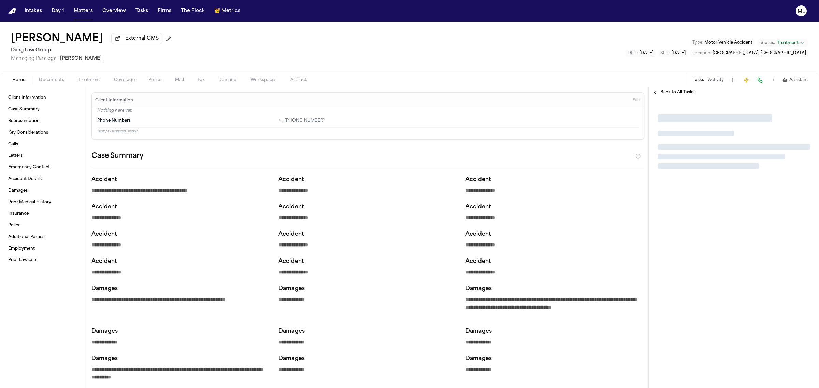
type textarea "*"
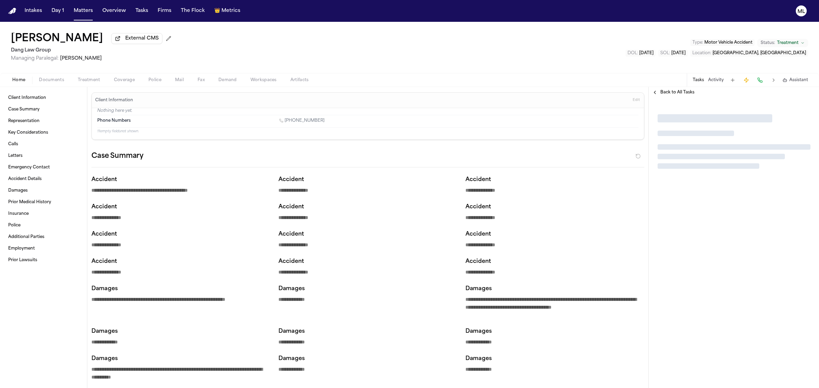
type textarea "*"
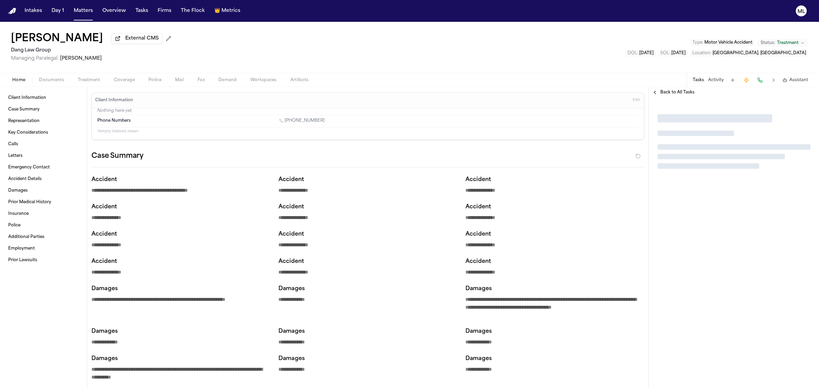
type textarea "*"
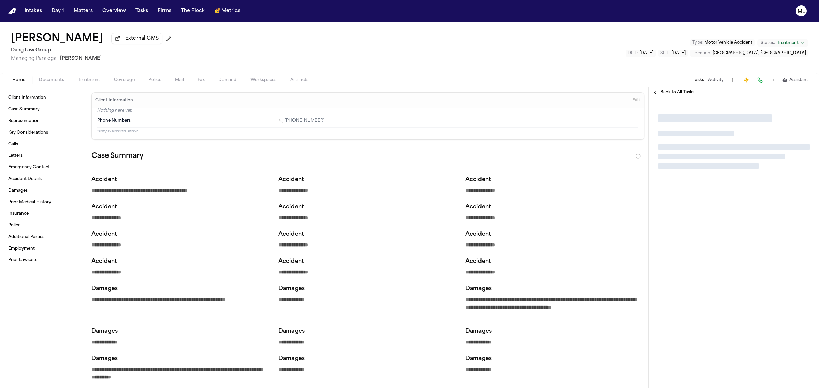
type textarea "*"
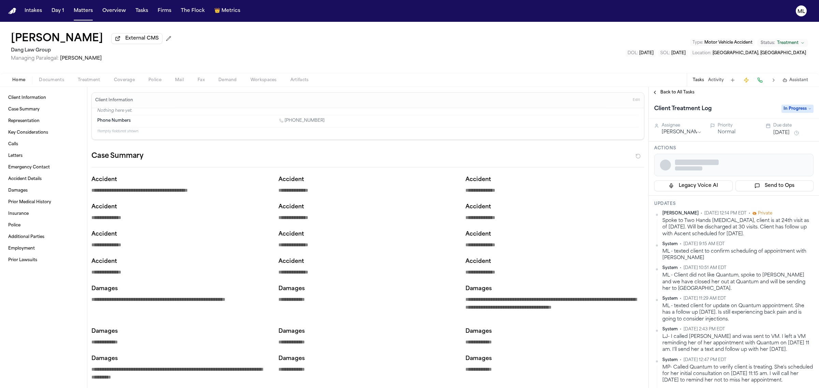
click at [781, 130] on button "[DATE]" at bounding box center [781, 133] width 16 height 7
click at [680, 93] on span "Back to All Tasks" at bounding box center [677, 92] width 34 height 5
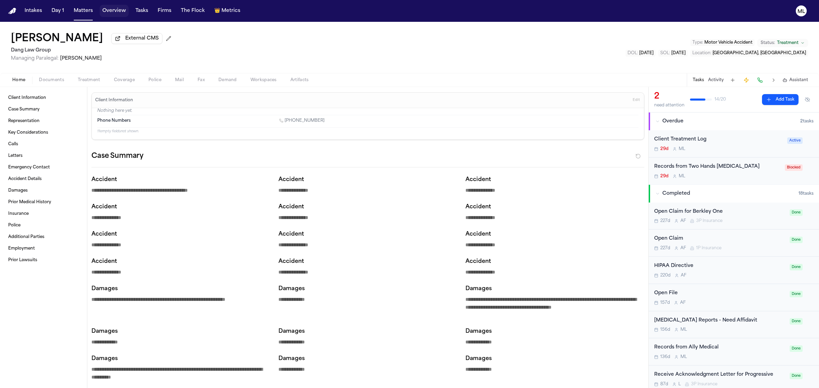
click at [119, 8] on button "Overview" at bounding box center [114, 11] width 29 height 12
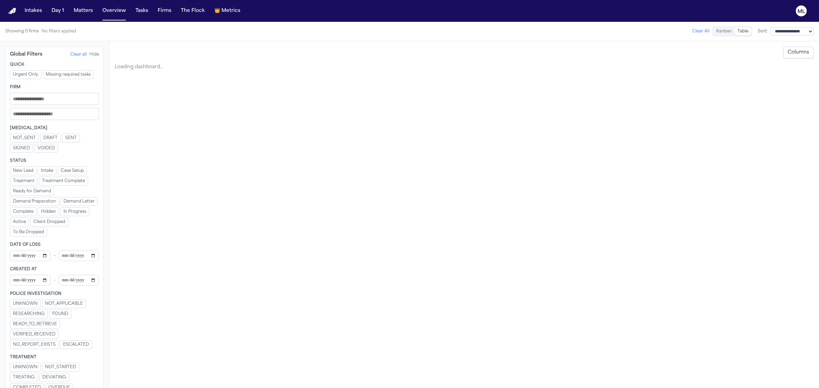
click at [89, 54] on button "Hide" at bounding box center [94, 54] width 10 height 5
